Goal: Task Accomplishment & Management: Manage account settings

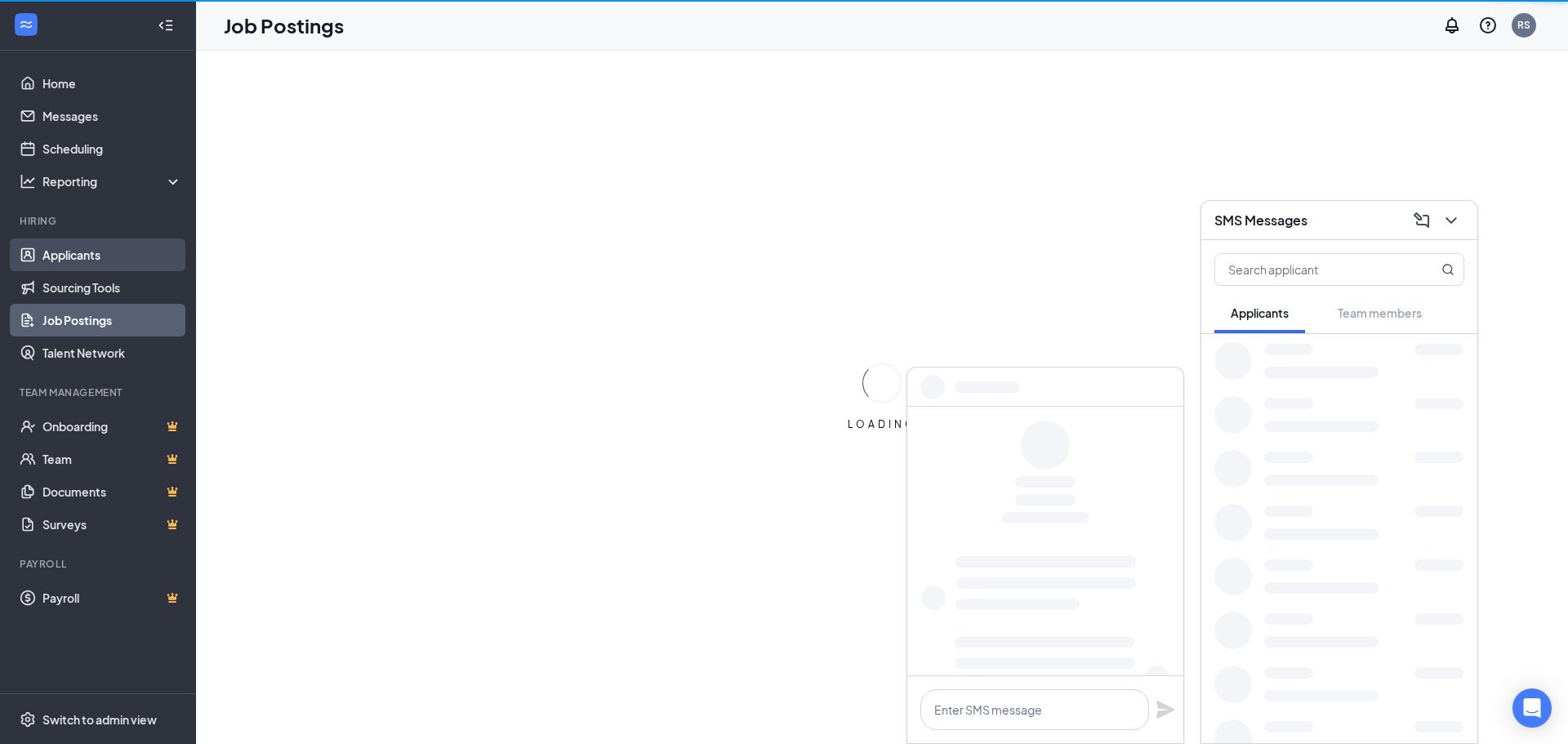
click at [98, 243] on link "Applicants" at bounding box center [113, 254] width 140 height 32
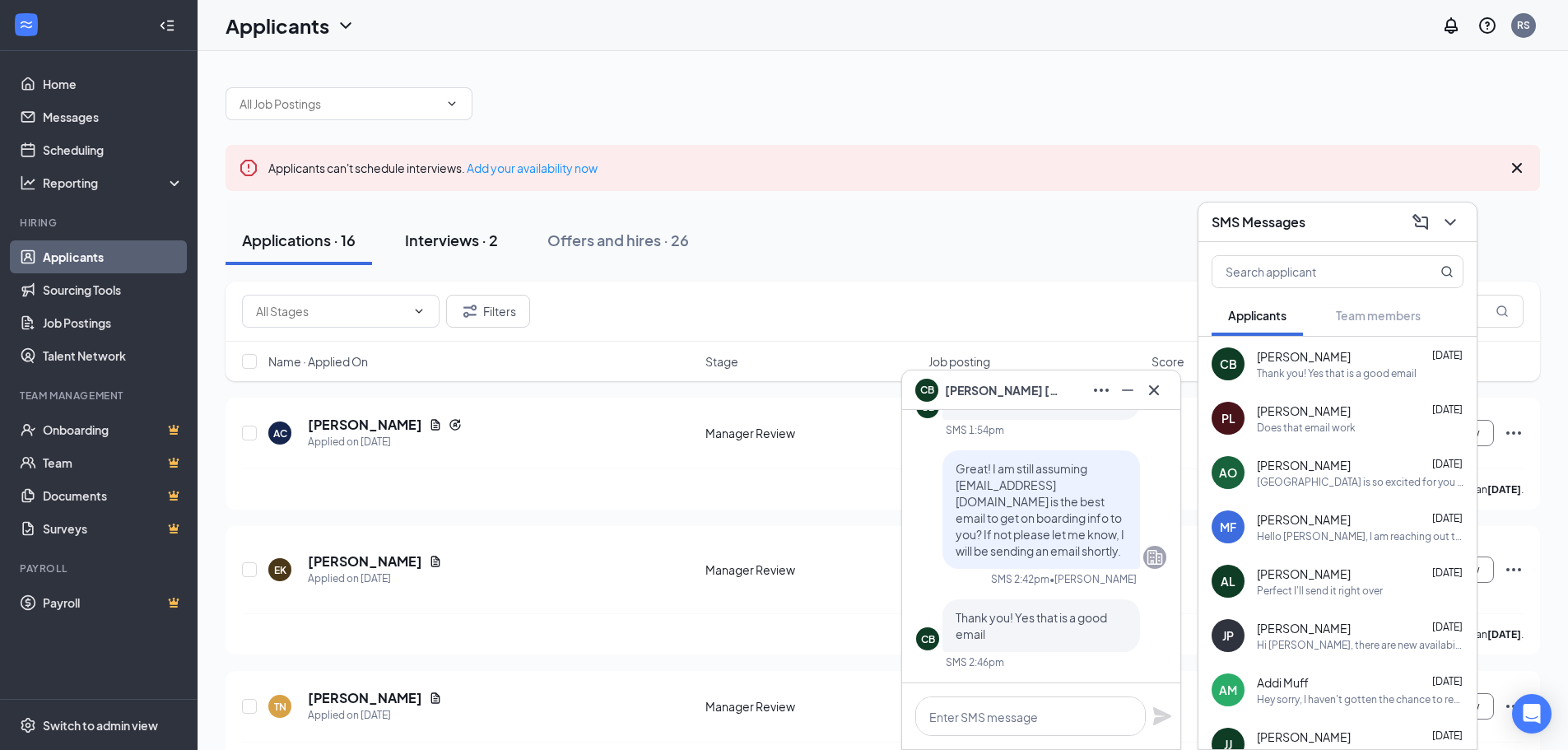
click at [460, 240] on div "Interviews · 2" at bounding box center [452, 240] width 93 height 21
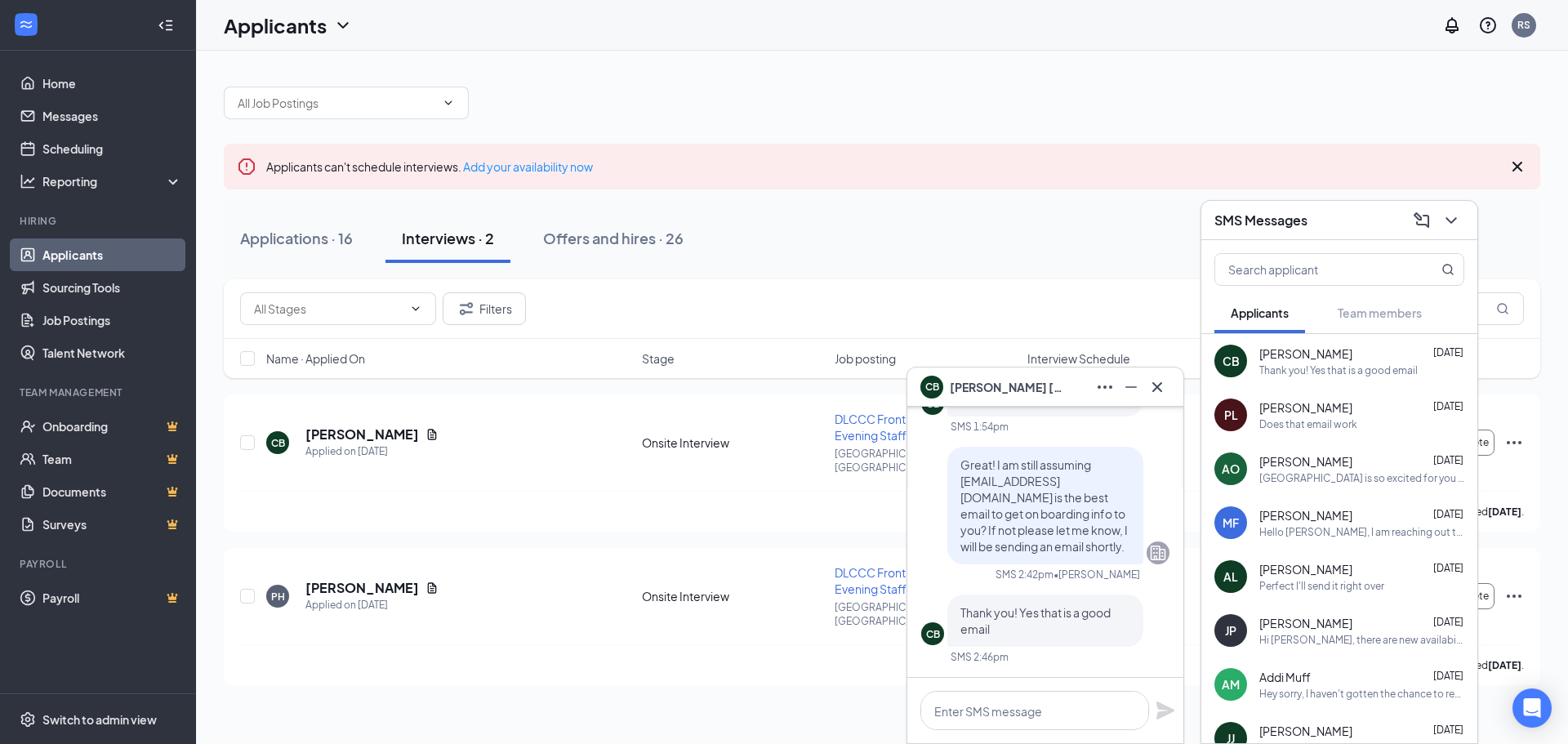
click at [1460, 220] on icon "ChevronDown" at bounding box center [1451, 220] width 20 height 20
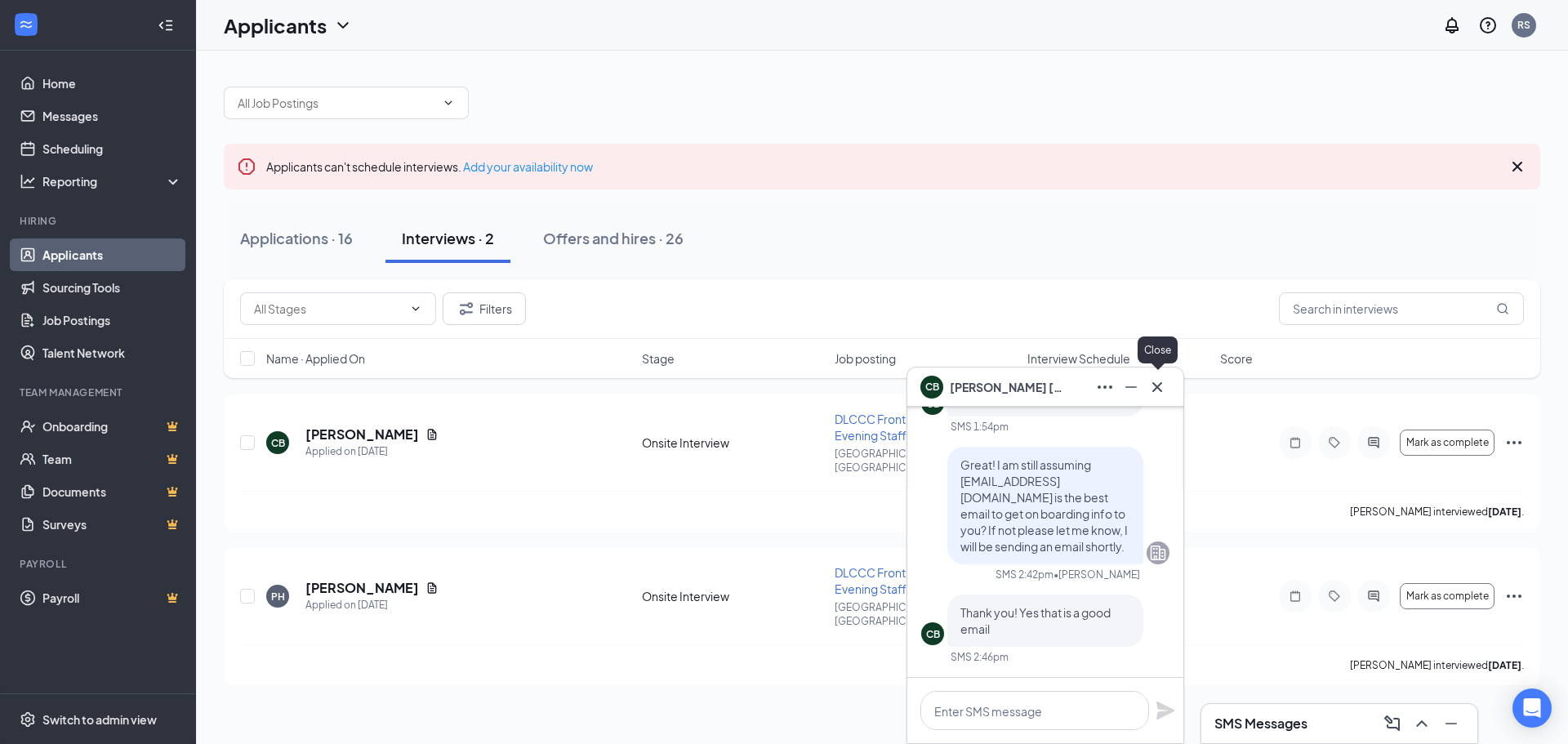
click at [1155, 387] on icon "Cross" at bounding box center [1157, 387] width 20 height 20
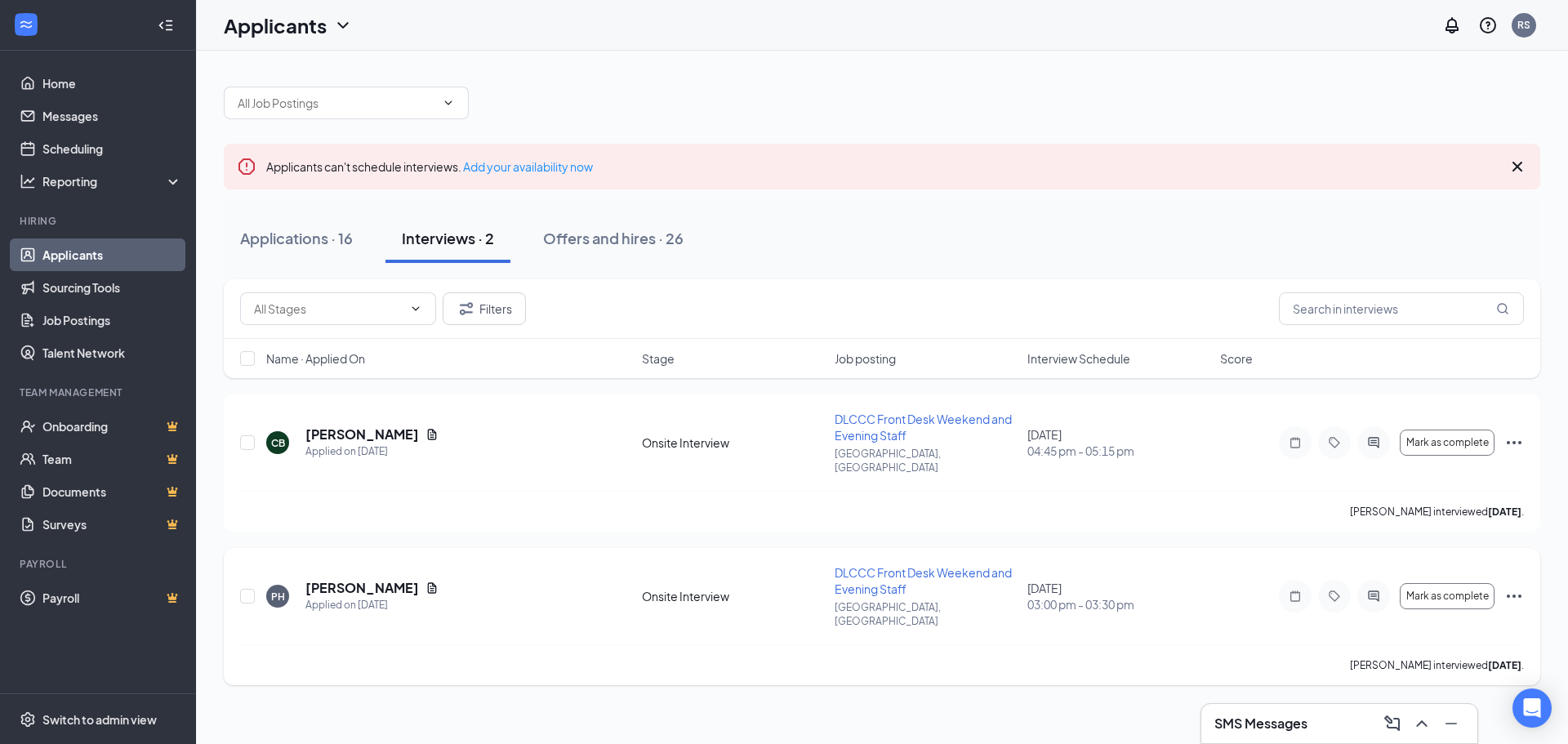
click at [1513, 586] on icon "Ellipses" at bounding box center [1513, 596] width 20 height 20
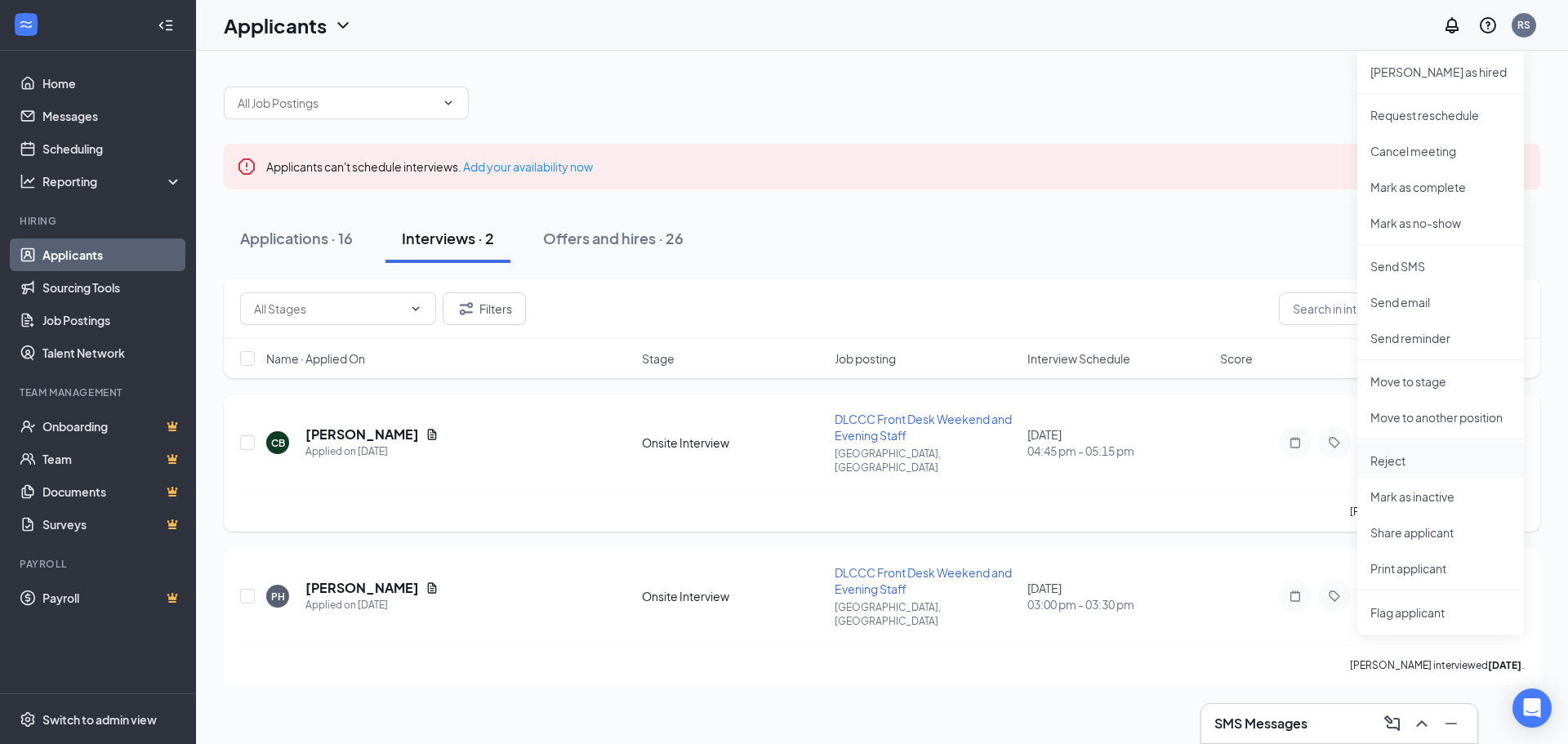
click at [1441, 454] on p "Reject" at bounding box center [1440, 460] width 141 height 16
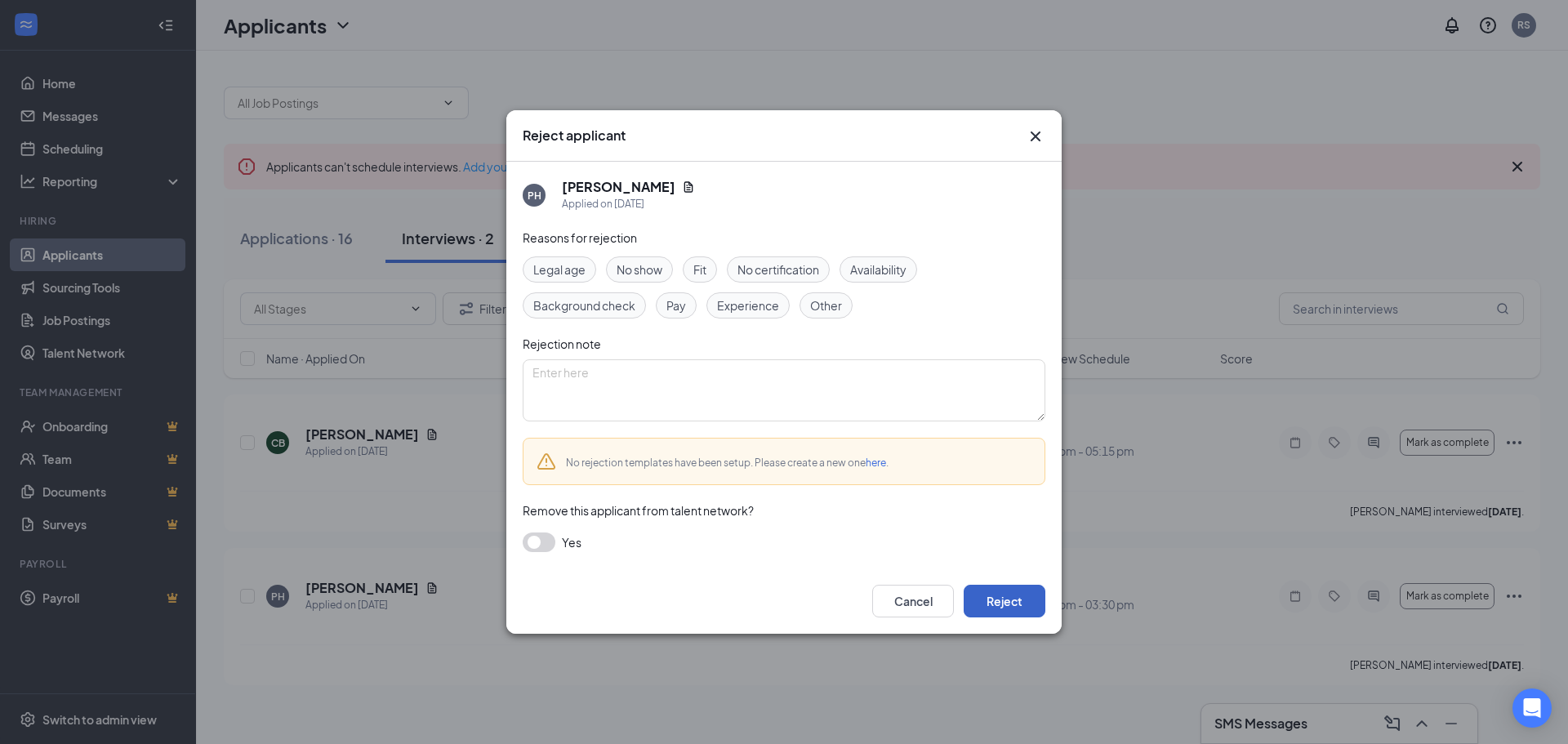
click at [997, 596] on button "Reject" at bounding box center [1005, 601] width 82 height 32
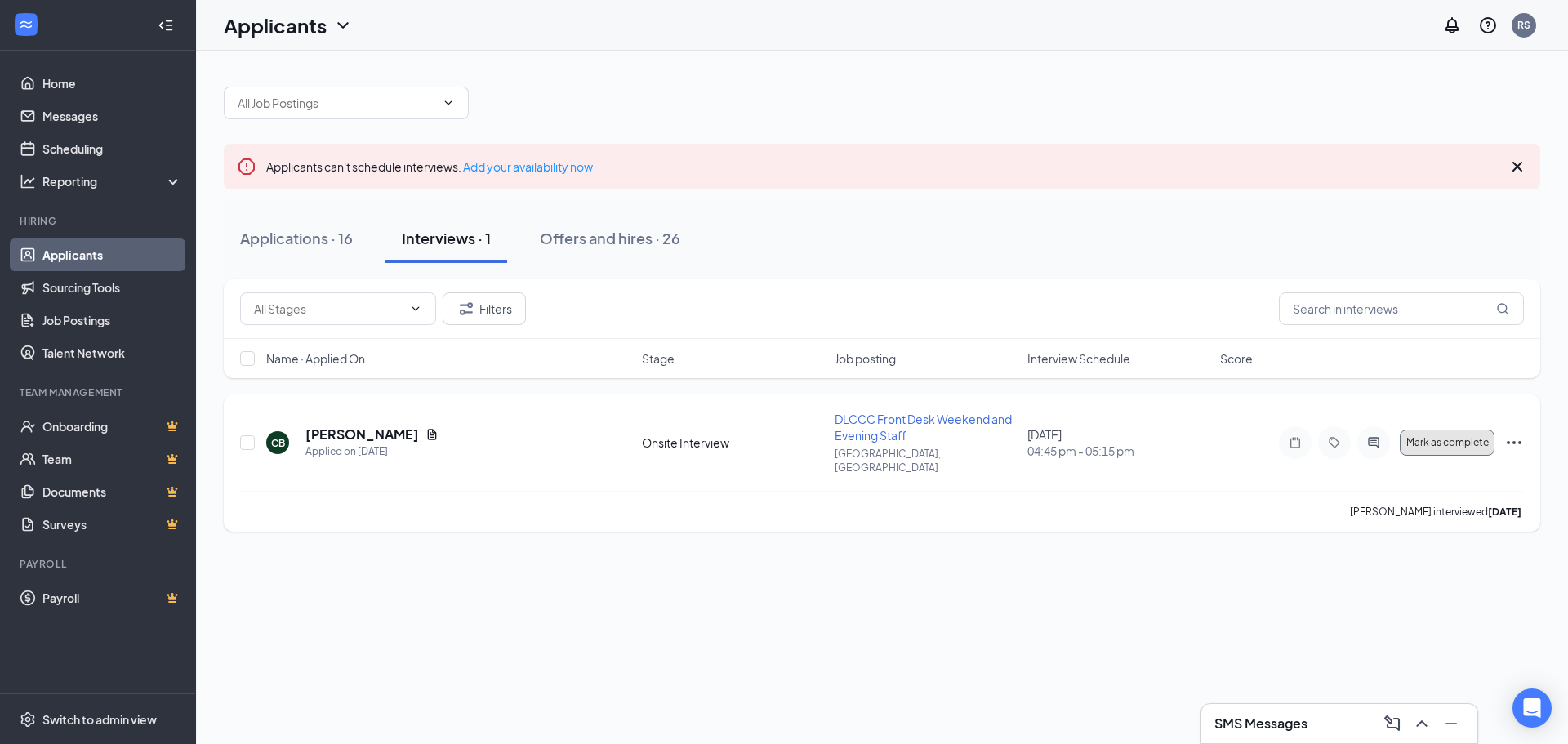
click at [1469, 437] on span "Mark as complete" at bounding box center [1448, 442] width 83 height 11
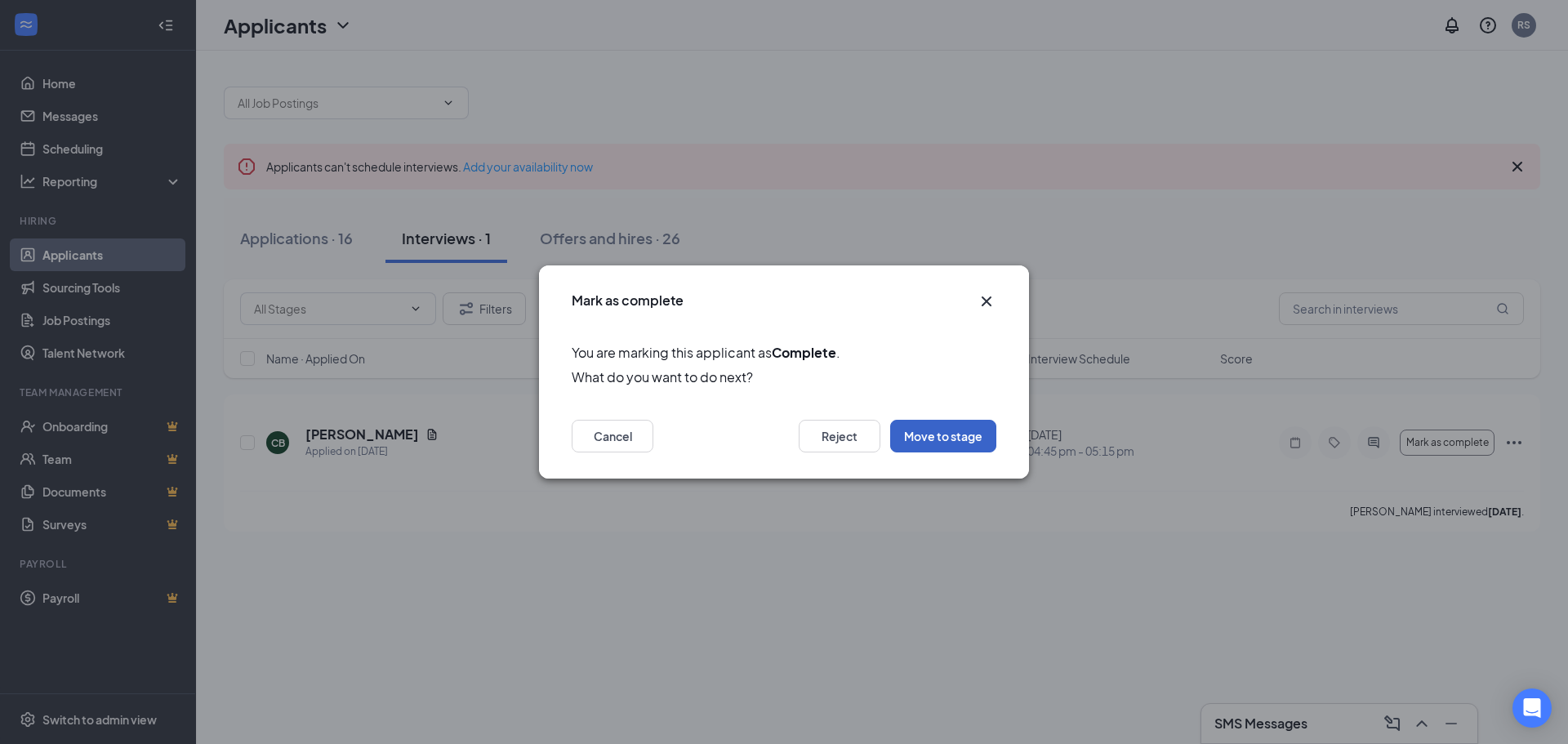
click at [959, 434] on button "Move to stage" at bounding box center [943, 436] width 106 height 32
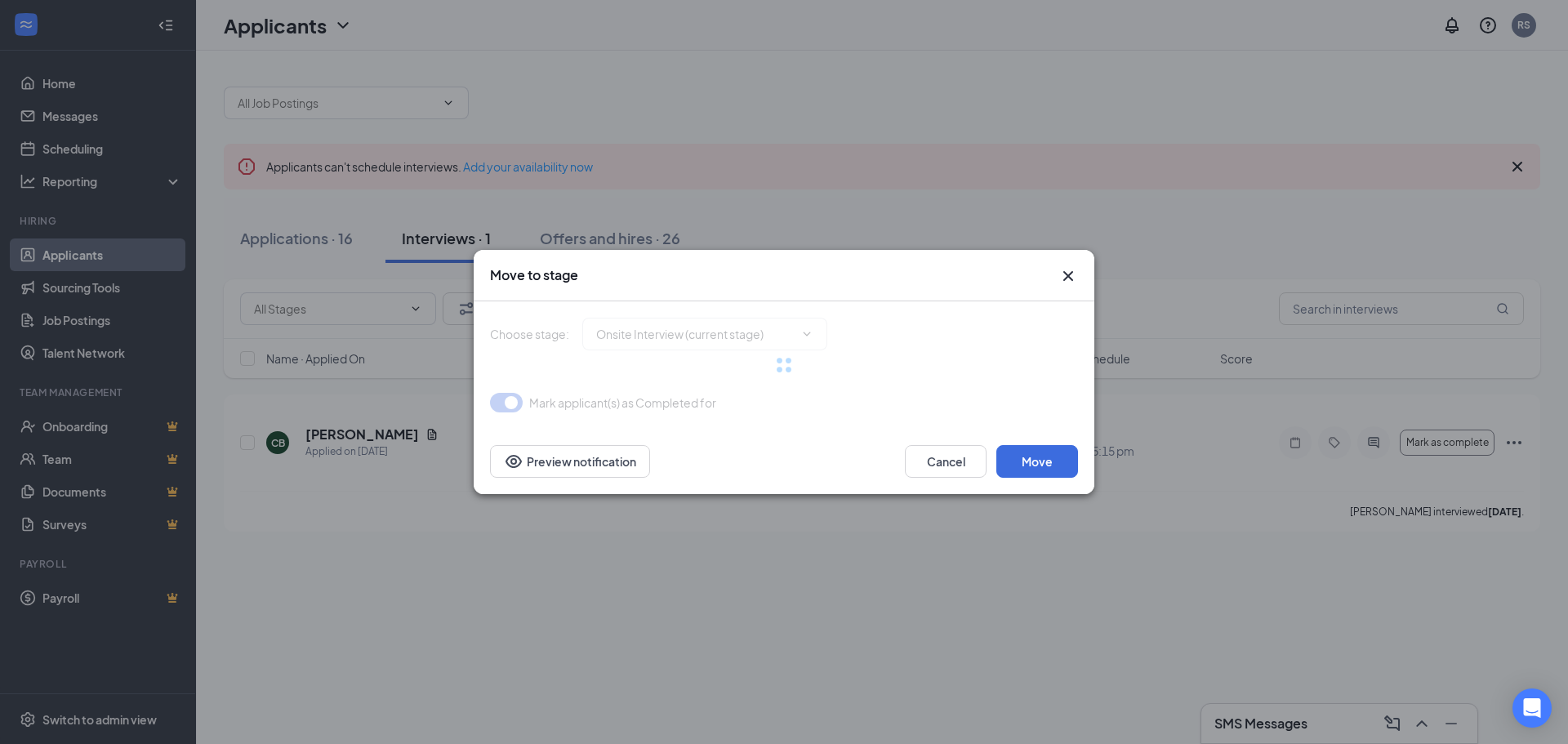
type input "Hiring Complete (final stage)"
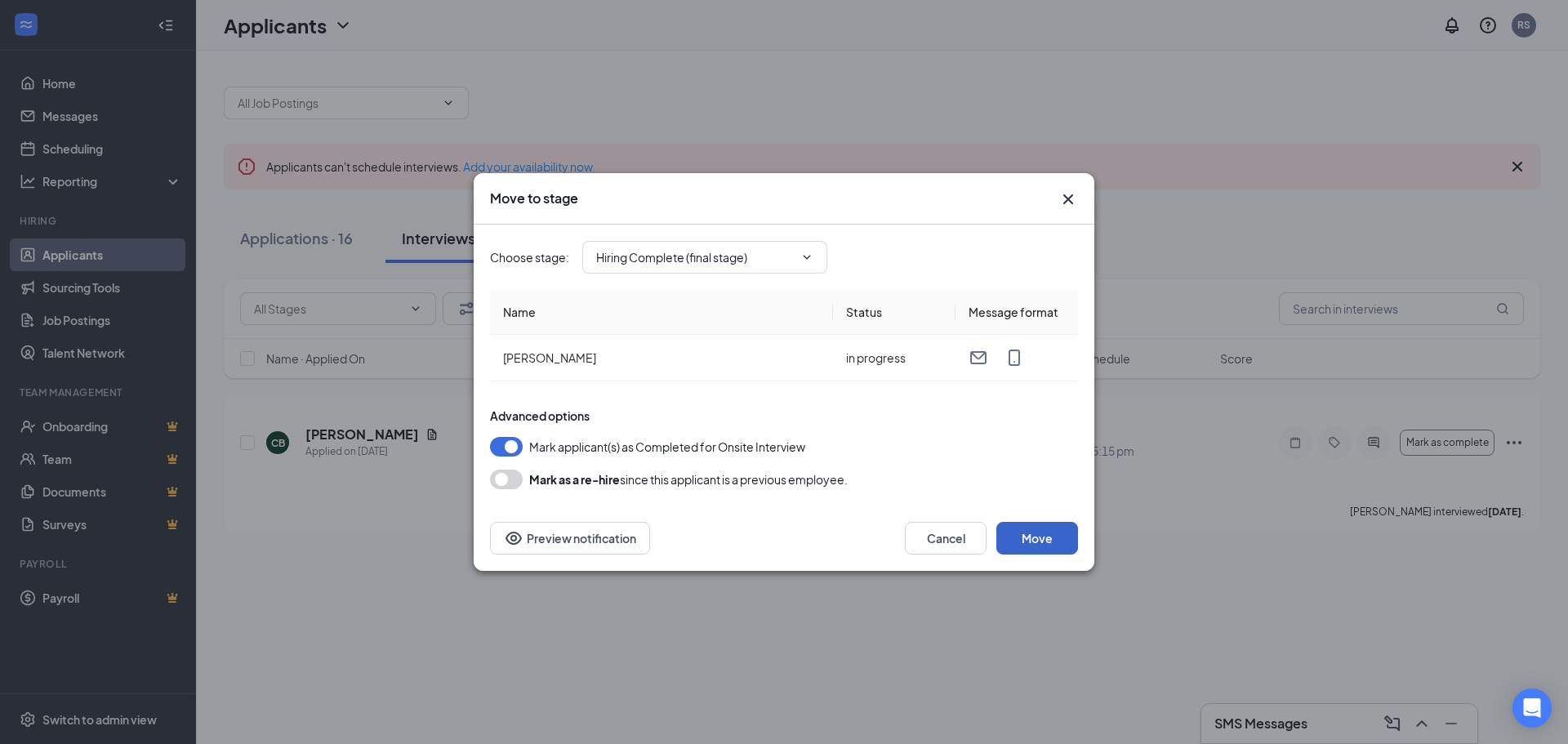
click at [1040, 543] on button "Move" at bounding box center [1037, 538] width 82 height 32
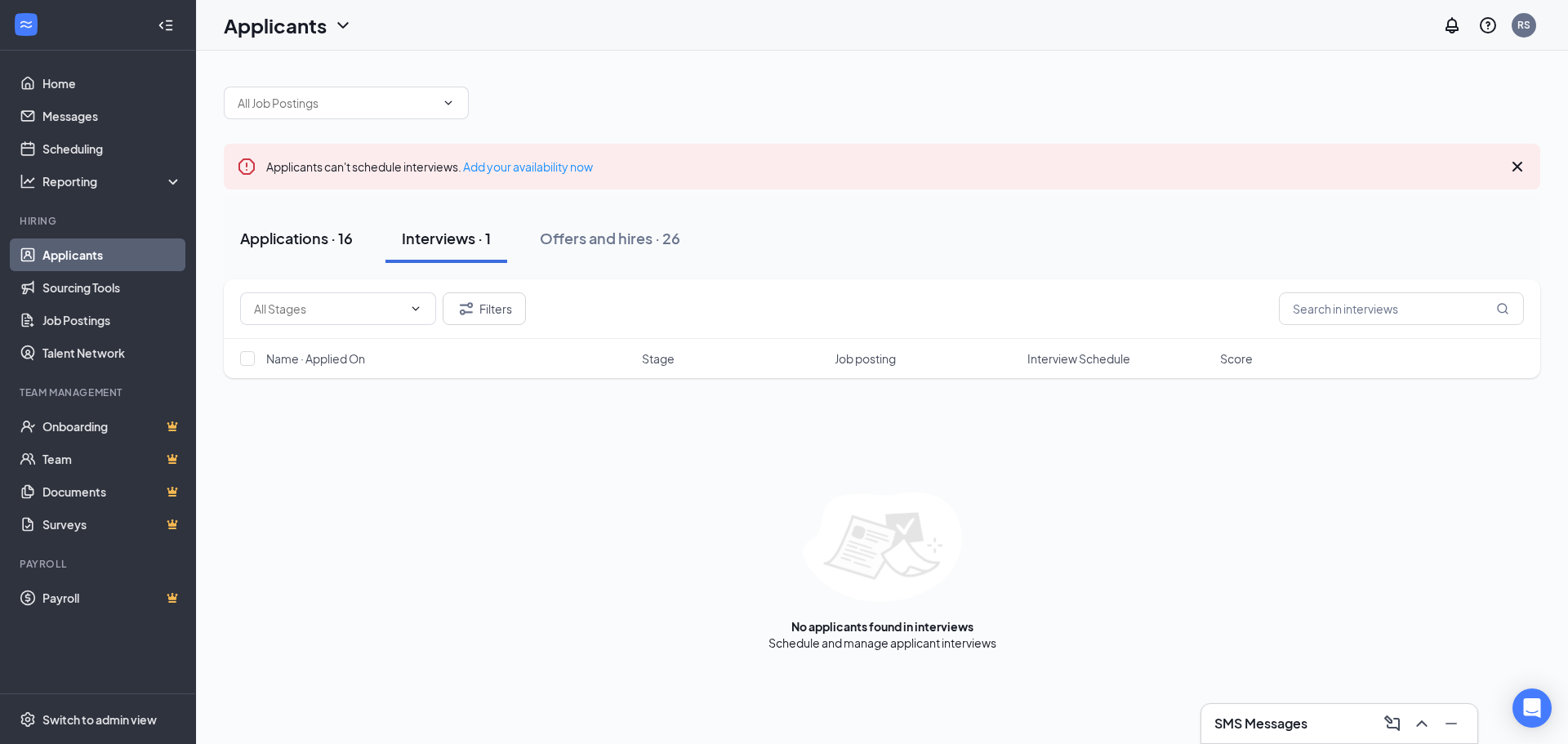
click at [278, 234] on div "Applications · 16" at bounding box center [296, 238] width 113 height 20
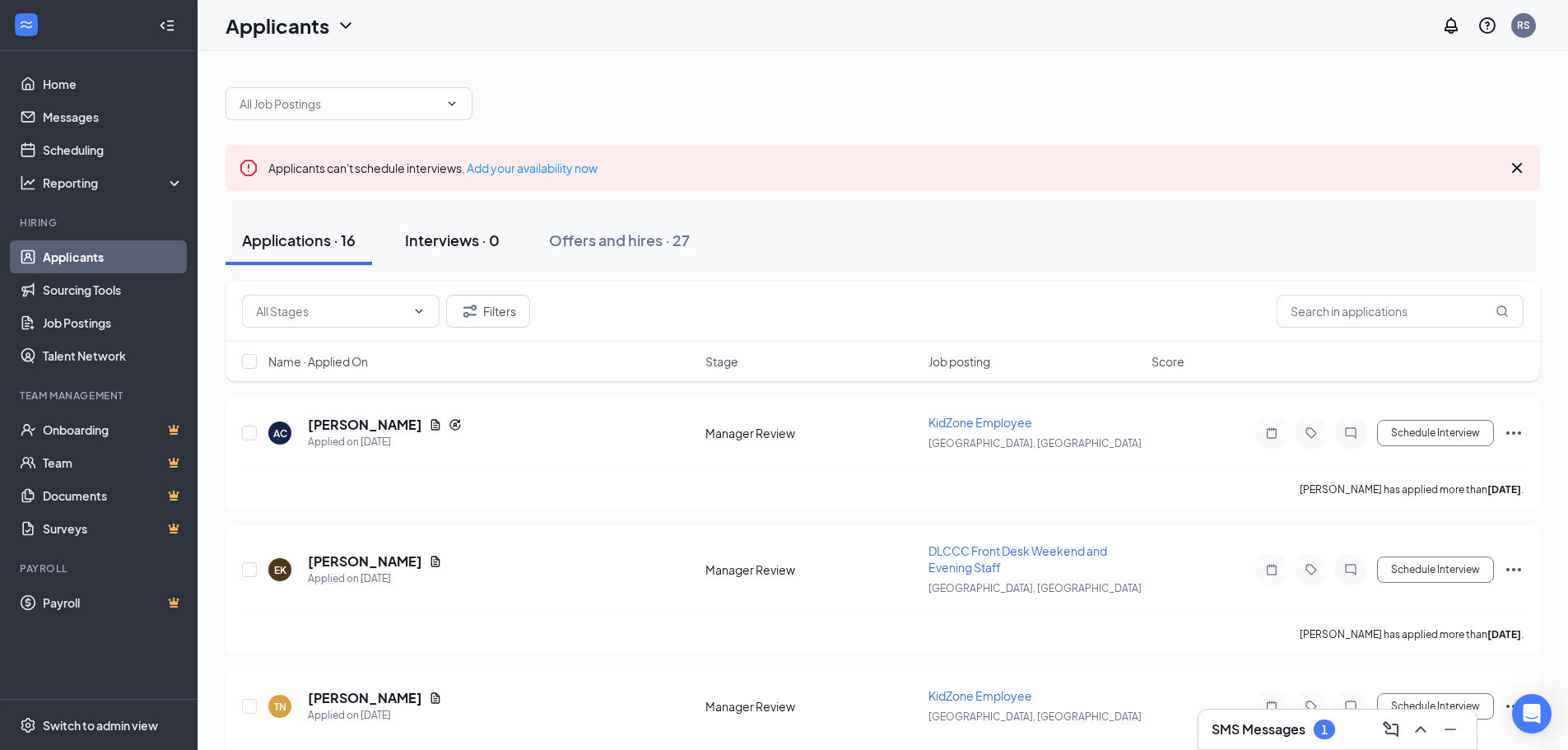
drag, startPoint x: 483, startPoint y: 232, endPoint x: 511, endPoint y: 235, distance: 28.2
click at [483, 231] on div "Interviews · 0" at bounding box center [452, 240] width 95 height 21
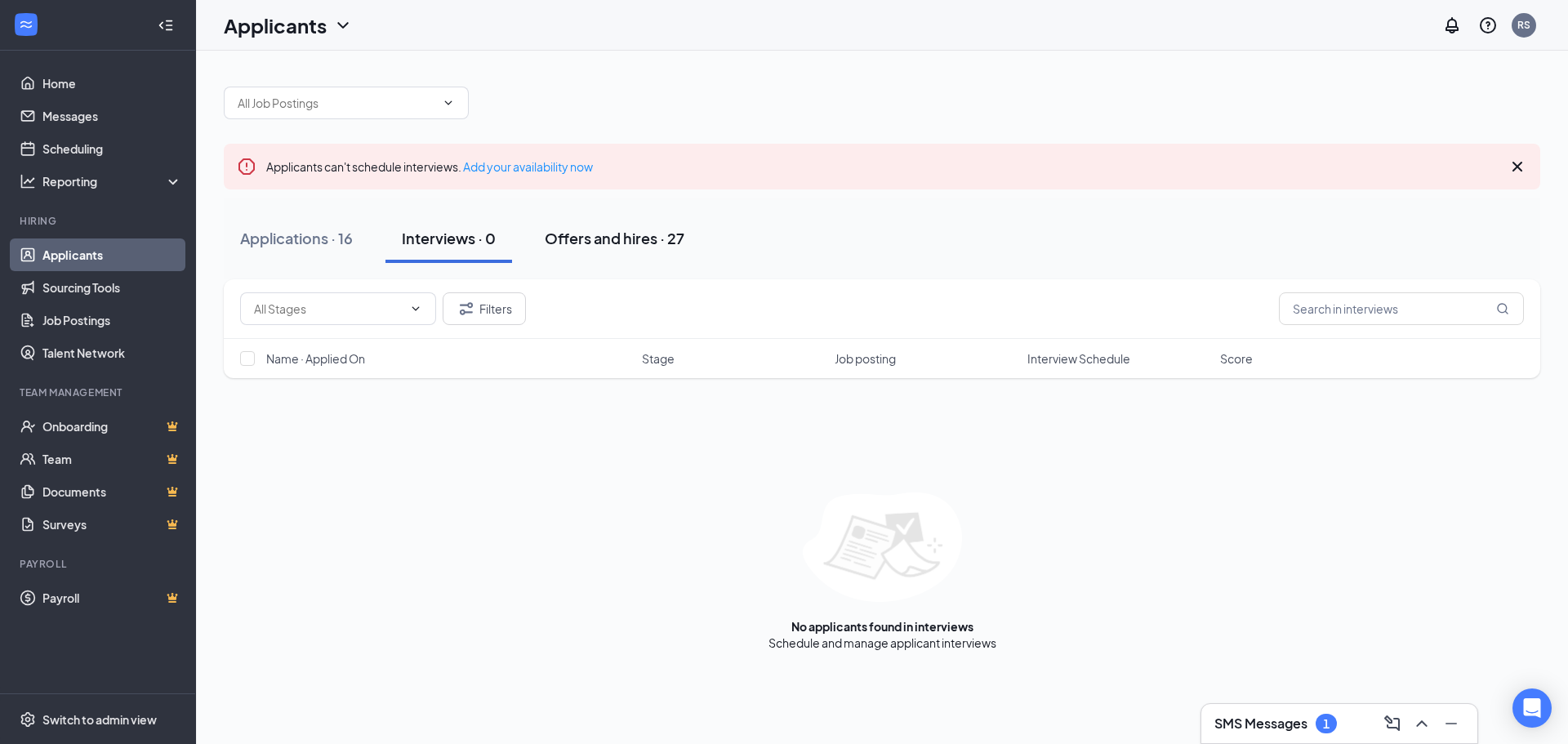
click at [601, 247] on div "Offers and hires · 27" at bounding box center [615, 238] width 140 height 20
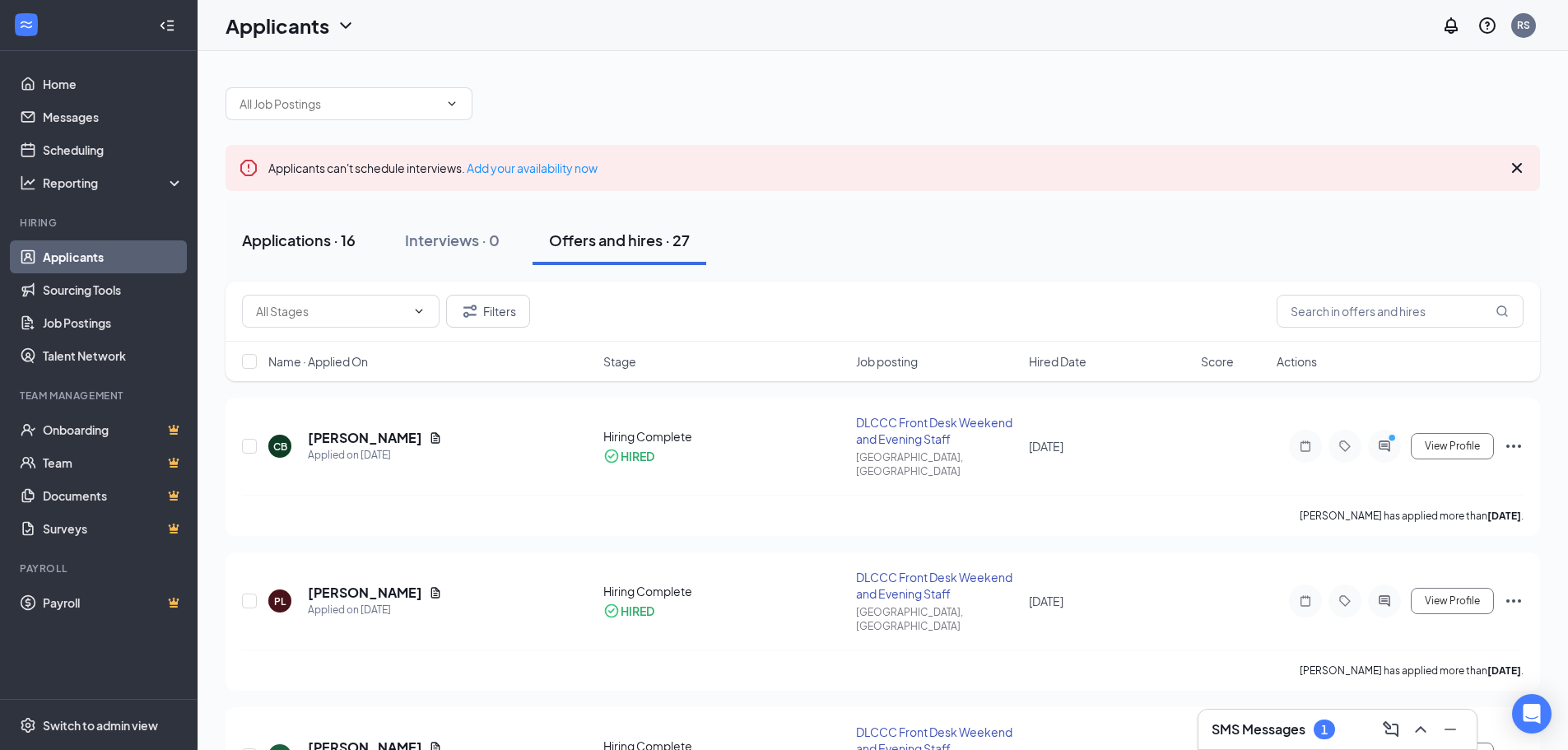
click at [346, 254] on button "Applications · 16" at bounding box center [298, 240] width 146 height 49
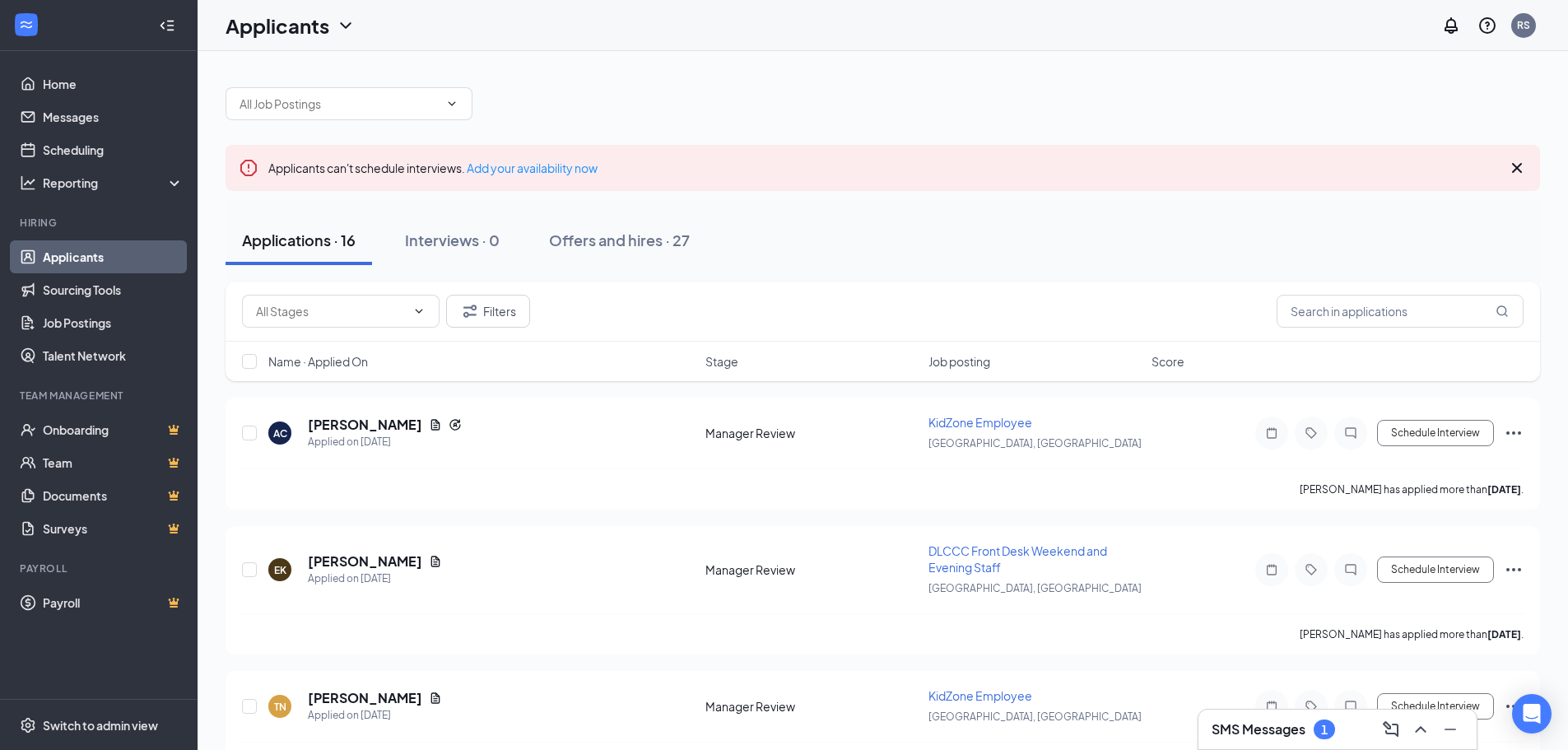
drag, startPoint x: 596, startPoint y: 113, endPoint x: 602, endPoint y: 122, distance: 10.8
drag, startPoint x: 602, startPoint y: 122, endPoint x: 1016, endPoint y: 106, distance: 414.3
click at [1016, 106] on div at bounding box center [882, 95] width 1314 height 49
